Goal: Check status: Check status

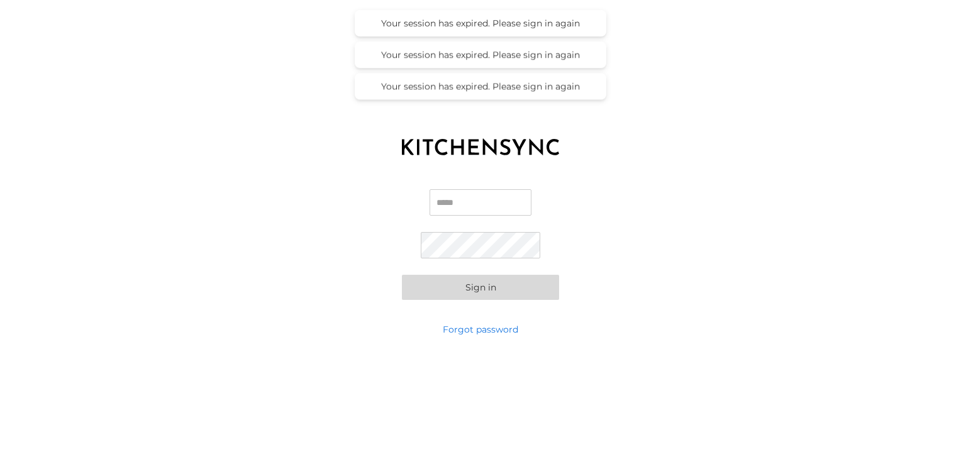
type input "**********"
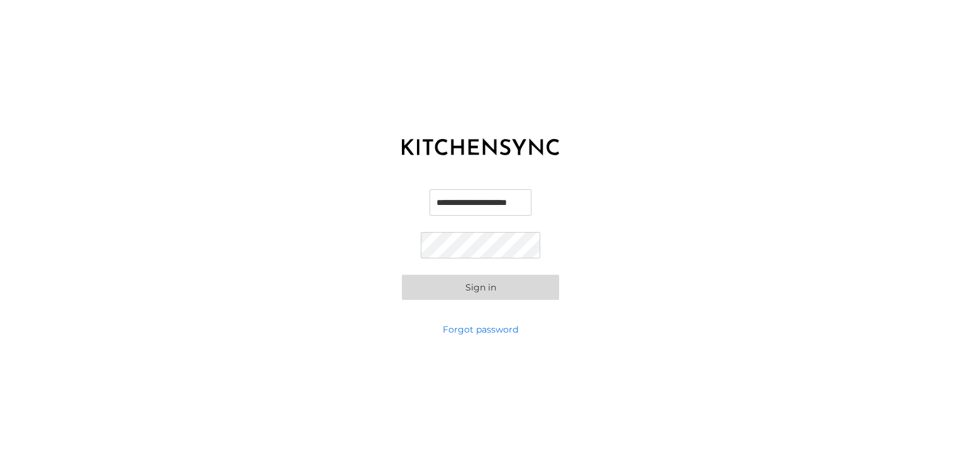
click at [494, 296] on button "Sign in" at bounding box center [480, 287] width 157 height 25
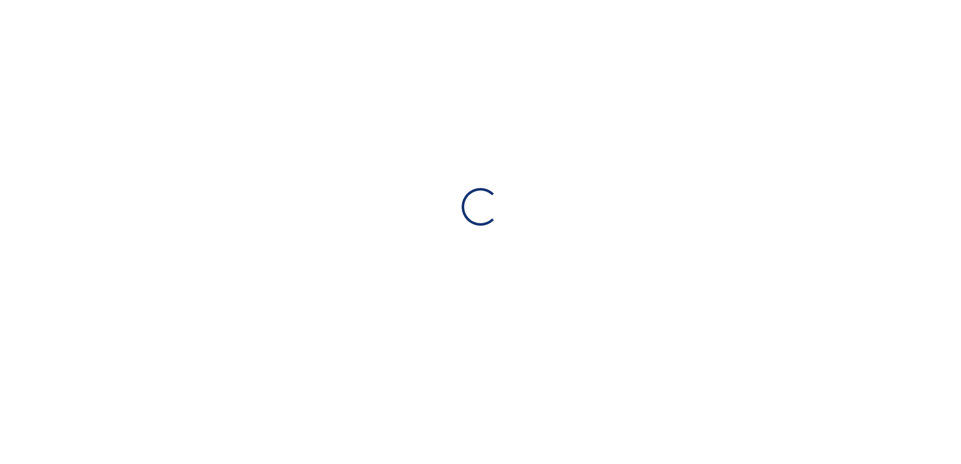
click at [487, 289] on div "Loading…" at bounding box center [480, 207] width 961 height 414
